Goal: Task Accomplishment & Management: Complete application form

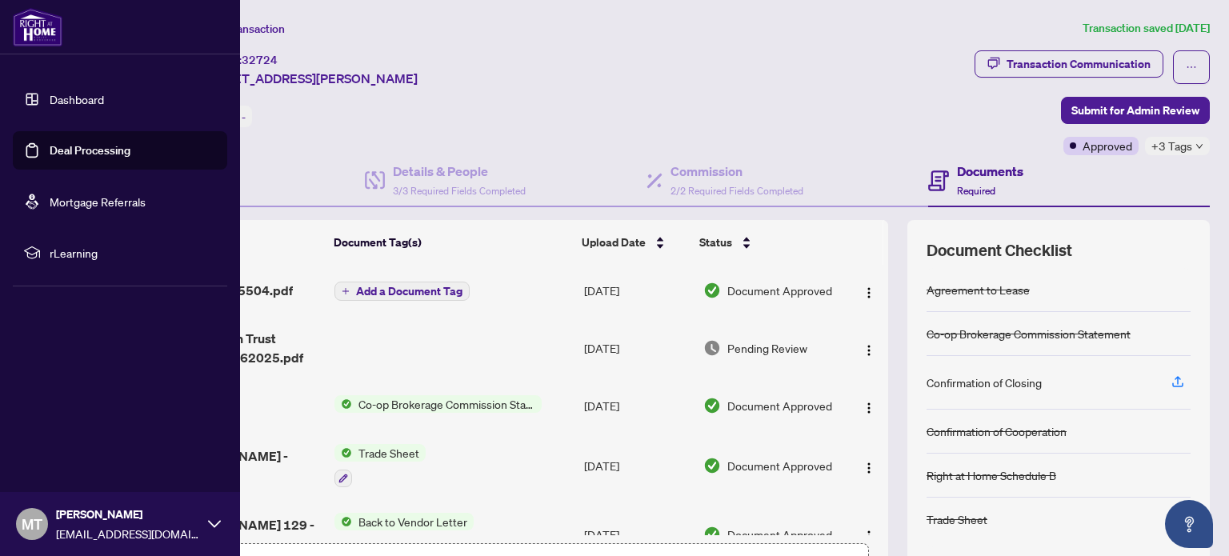
click at [82, 153] on link "Deal Processing" at bounding box center [90, 150] width 81 height 14
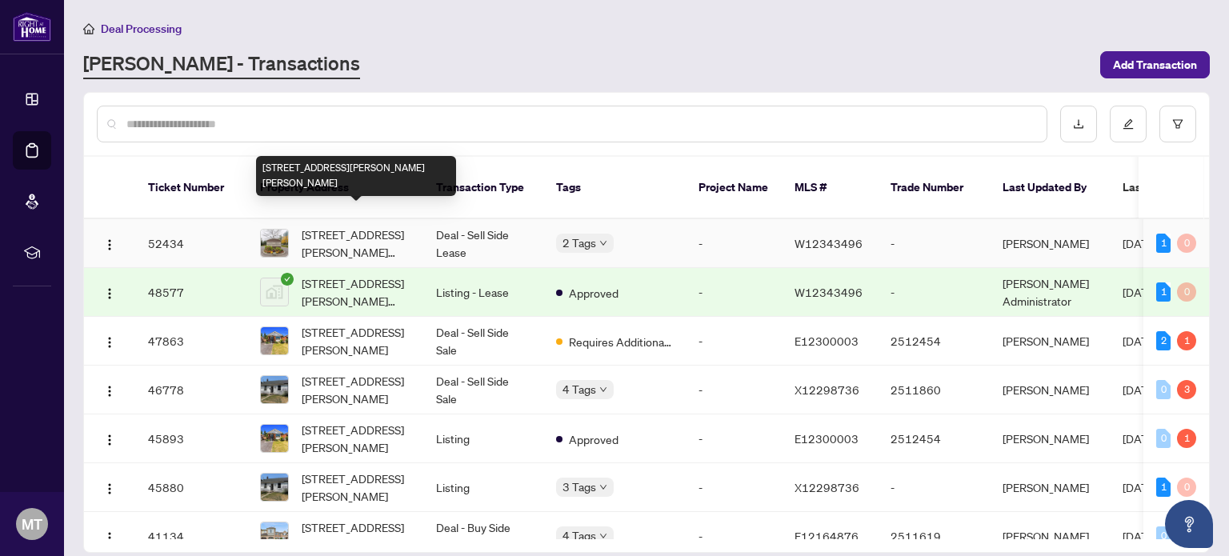
click at [365, 226] on span "[STREET_ADDRESS][PERSON_NAME][PERSON_NAME]" at bounding box center [356, 243] width 109 height 35
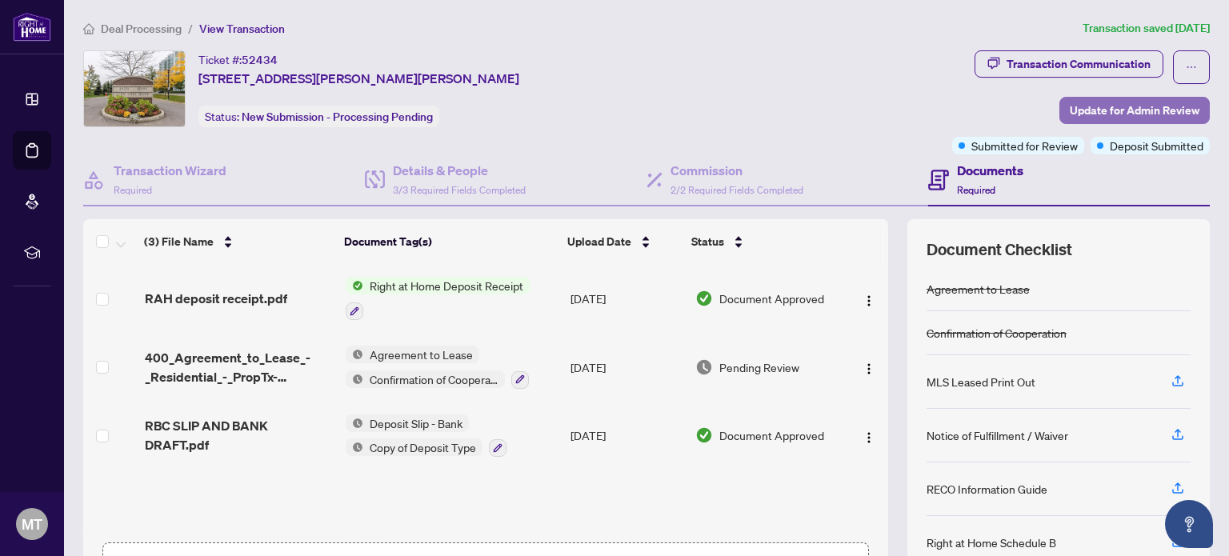
click at [1108, 108] on span "Update for Admin Review" at bounding box center [1135, 111] width 130 height 26
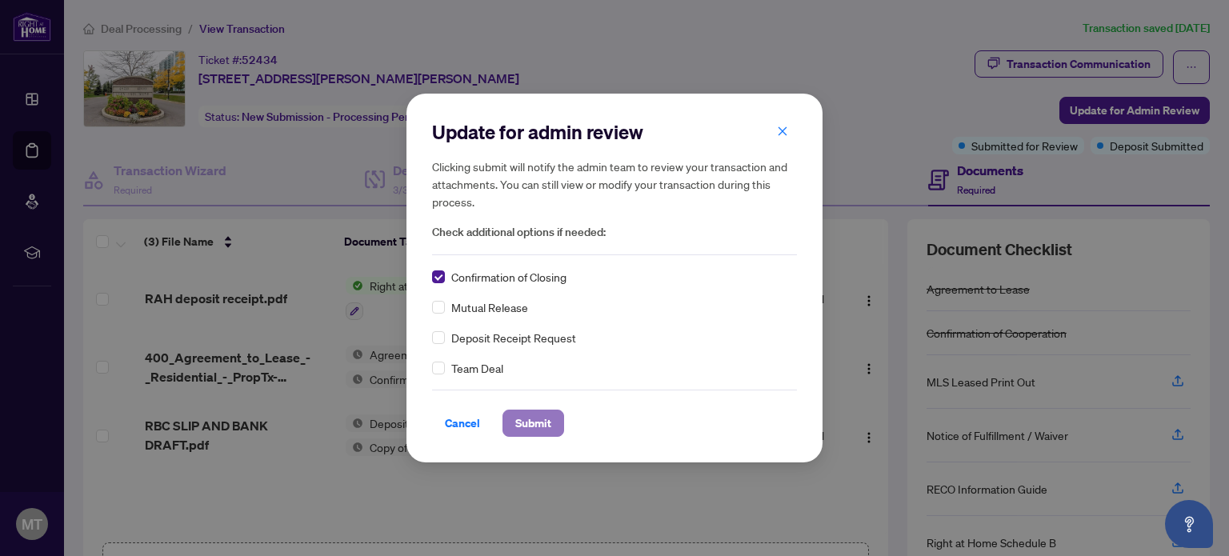
click at [539, 428] on span "Submit" at bounding box center [533, 424] width 36 height 26
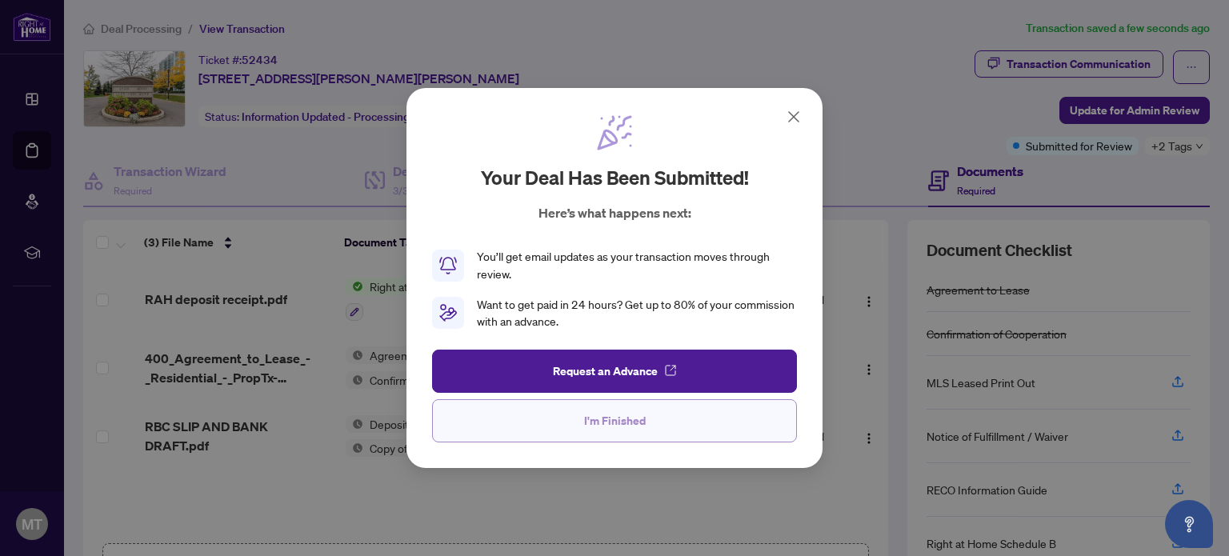
click at [623, 423] on span "I'm Finished" at bounding box center [615, 421] width 62 height 26
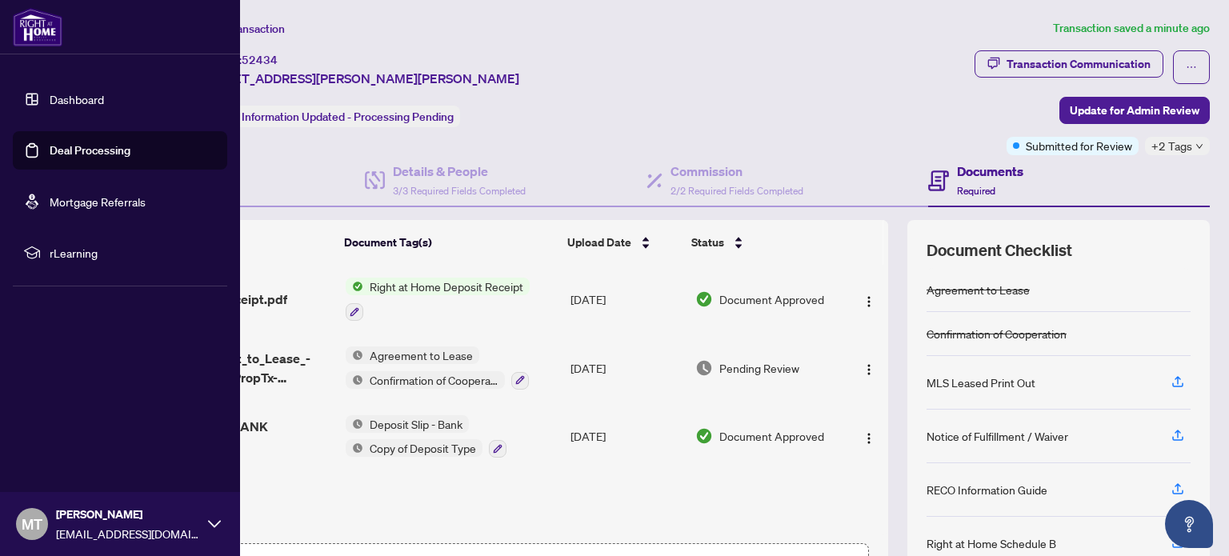
click at [83, 154] on link "Deal Processing" at bounding box center [90, 150] width 81 height 14
